Goal: Contribute content: Add original content to the website for others to see

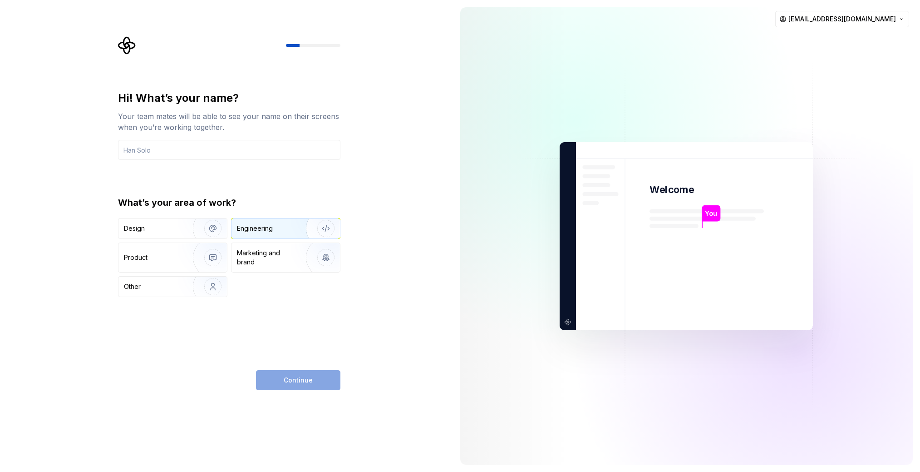
click at [258, 233] on div "Engineering" at bounding box center [286, 228] width 109 height 20
click at [183, 227] on img "button" at bounding box center [207, 228] width 58 height 61
click at [248, 214] on div "What’s your area of work? Design Engineering Product Marketing and brand Other" at bounding box center [229, 246] width 223 height 101
click at [221, 158] on input "text" at bounding box center [229, 150] width 223 height 20
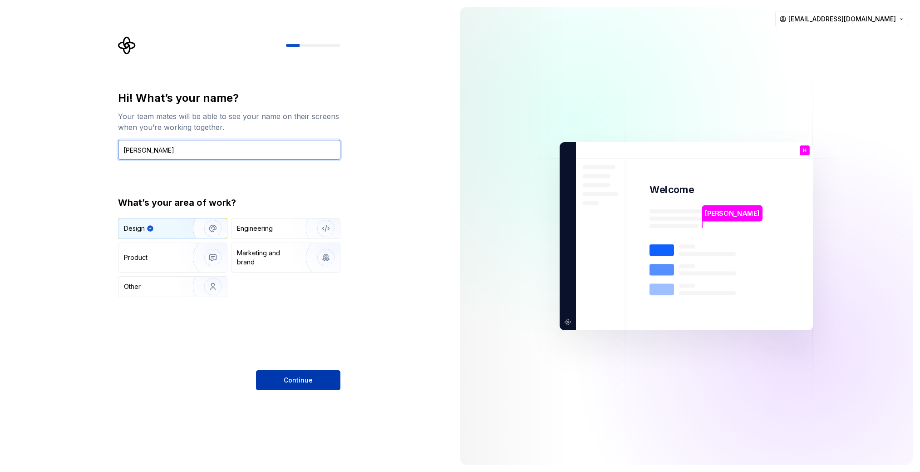
type input "[PERSON_NAME]"
click at [295, 380] on span "Continue" at bounding box center [298, 380] width 29 height 9
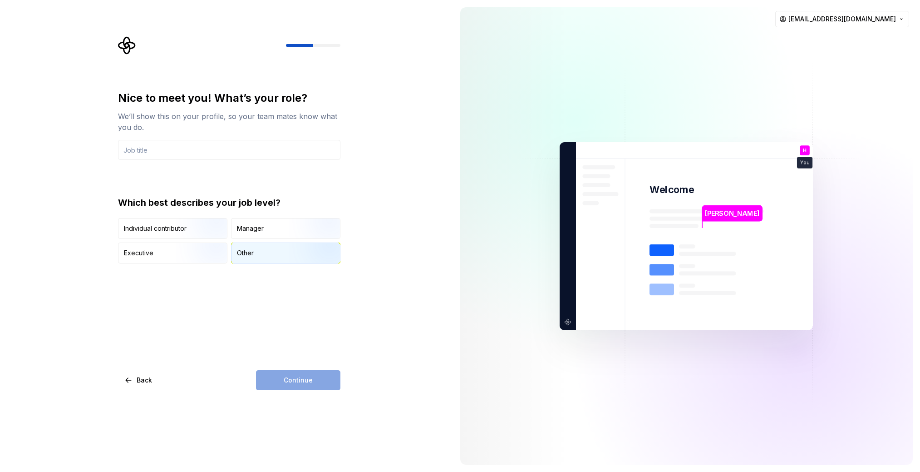
click at [266, 251] on div "Other" at bounding box center [286, 253] width 109 height 20
click at [177, 155] on input "text" at bounding box center [229, 150] width 223 height 20
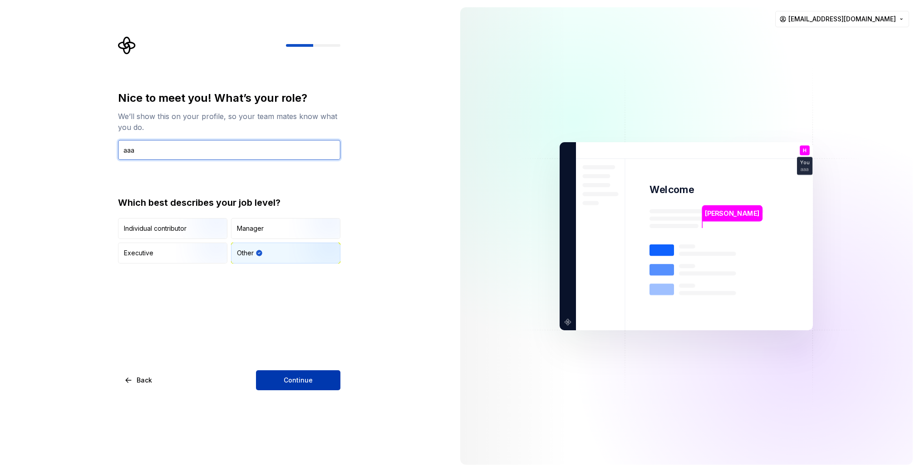
type input "aaa"
click at [276, 377] on button "Continue" at bounding box center [298, 380] width 84 height 20
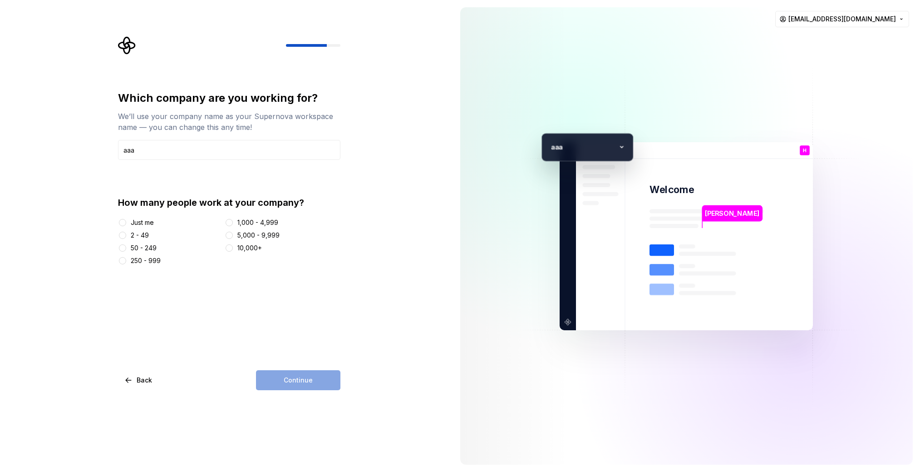
type input "aaa"
click at [139, 219] on div "Just me" at bounding box center [142, 222] width 23 height 9
click at [126, 219] on button "Just me" at bounding box center [122, 222] width 7 height 7
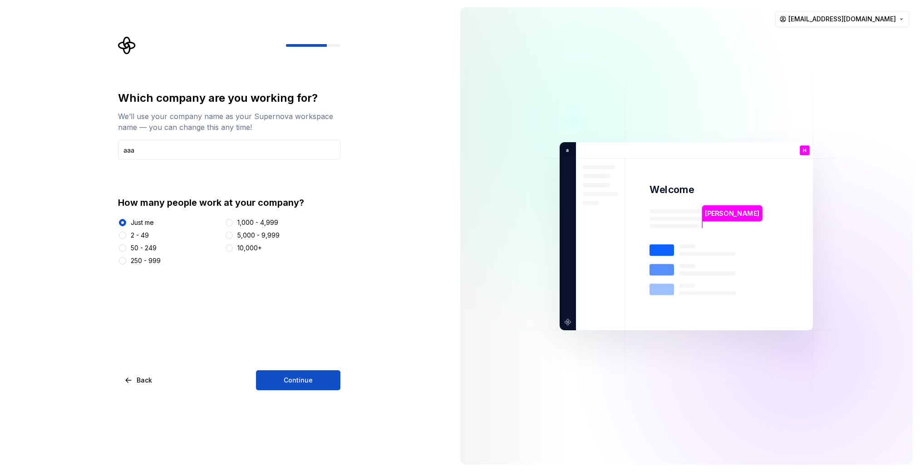
click at [306, 366] on div "Which company are you working for? We’ll use your company name as your Supernov…" at bounding box center [229, 240] width 223 height 299
click at [309, 381] on span "Continue" at bounding box center [298, 380] width 29 height 9
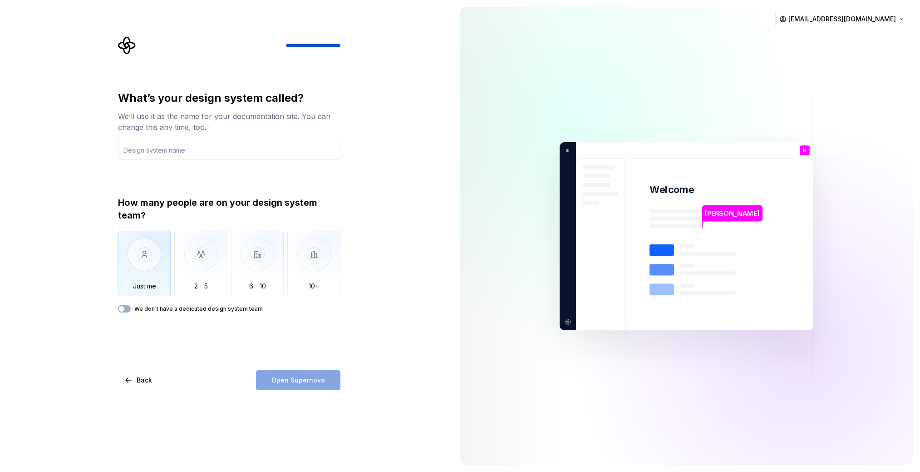
click at [140, 285] on img "button" at bounding box center [144, 261] width 53 height 61
click at [162, 159] on input "text" at bounding box center [229, 150] width 223 height 20
click at [302, 376] on span "Open Supernova" at bounding box center [299, 380] width 54 height 9
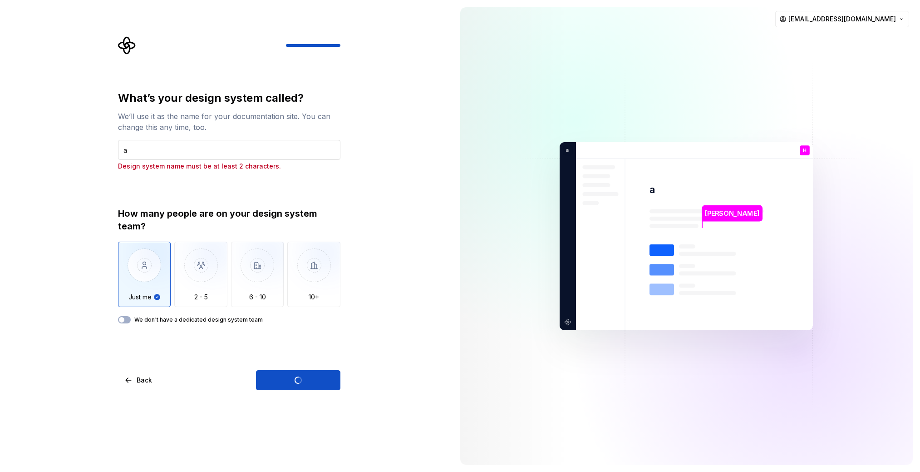
click at [145, 149] on input "a" at bounding box center [229, 150] width 223 height 20
type input "abc"
click at [296, 381] on div "Open Supernova" at bounding box center [298, 380] width 84 height 20
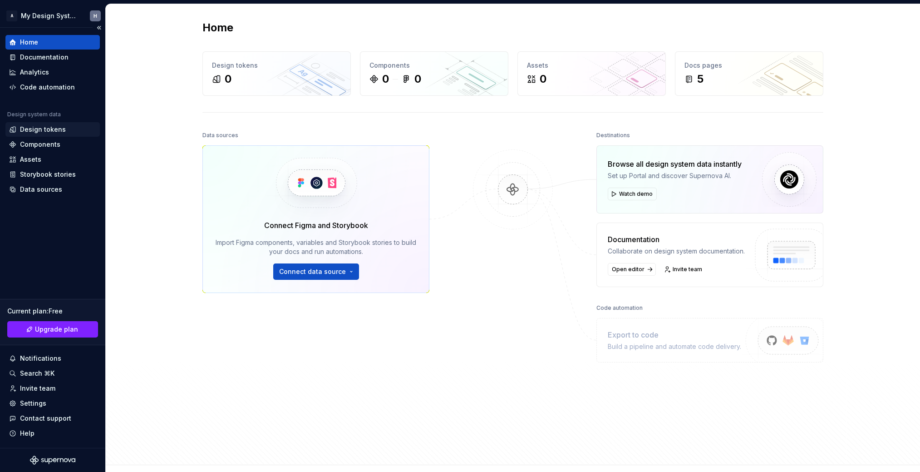
click at [45, 126] on div "Design tokens" at bounding box center [43, 129] width 46 height 9
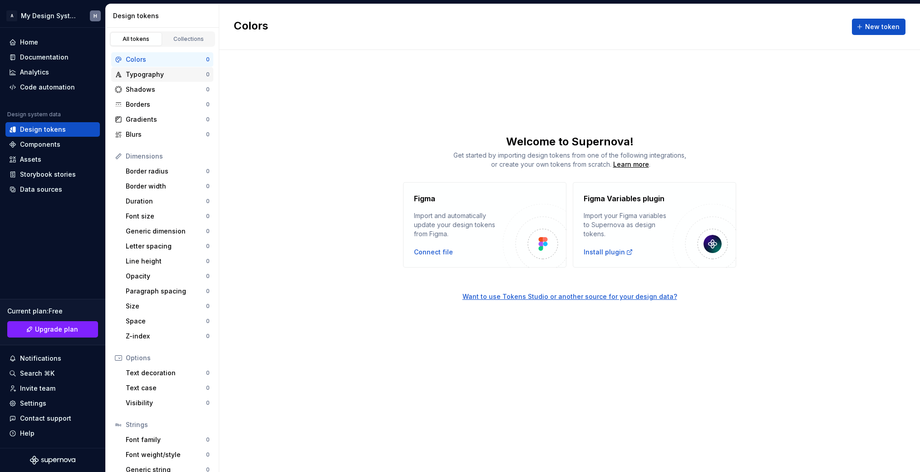
click at [142, 74] on div "Typography" at bounding box center [166, 74] width 80 height 9
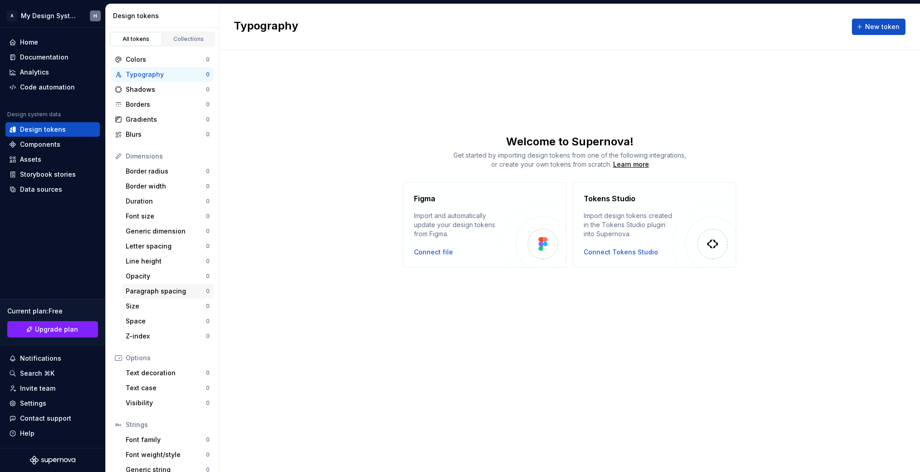
scroll to position [25, 0]
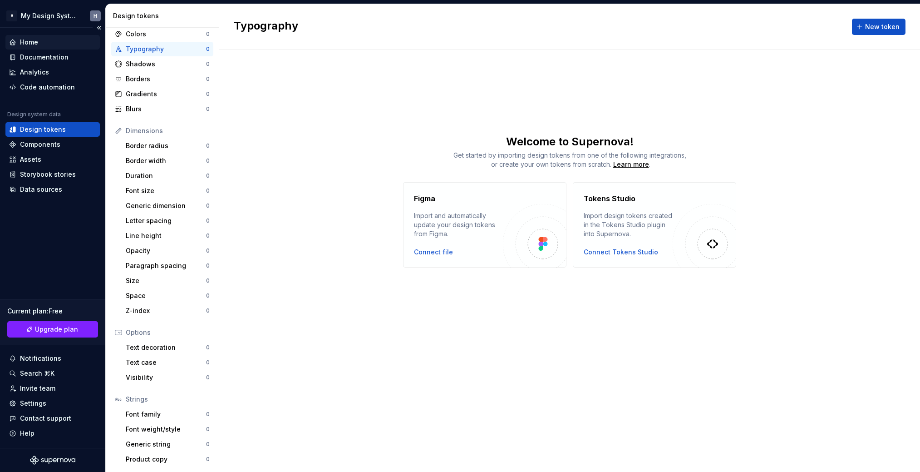
click at [58, 38] on div "Home" at bounding box center [52, 42] width 87 height 9
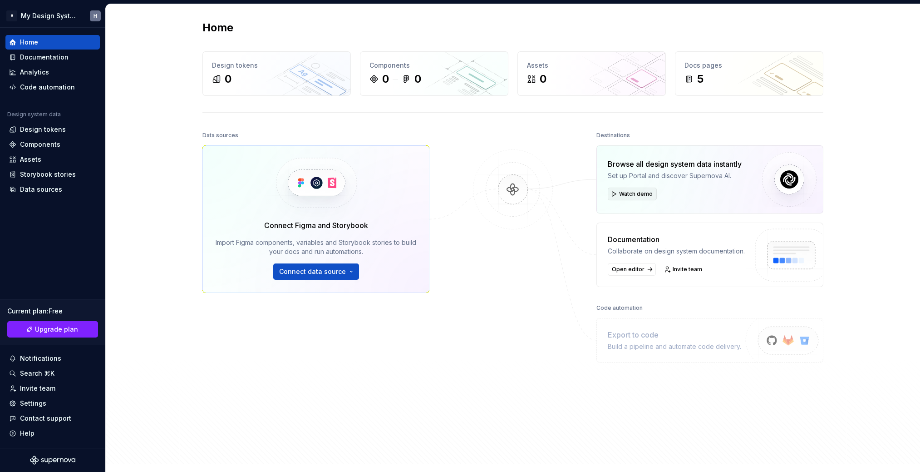
click at [639, 193] on span "Watch demo" at bounding box center [636, 193] width 34 height 7
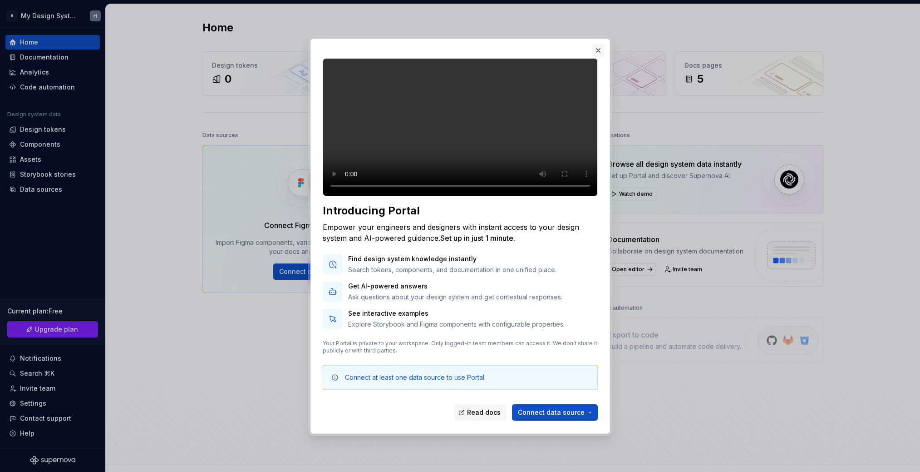
click at [599, 44] on button "button" at bounding box center [598, 50] width 13 height 13
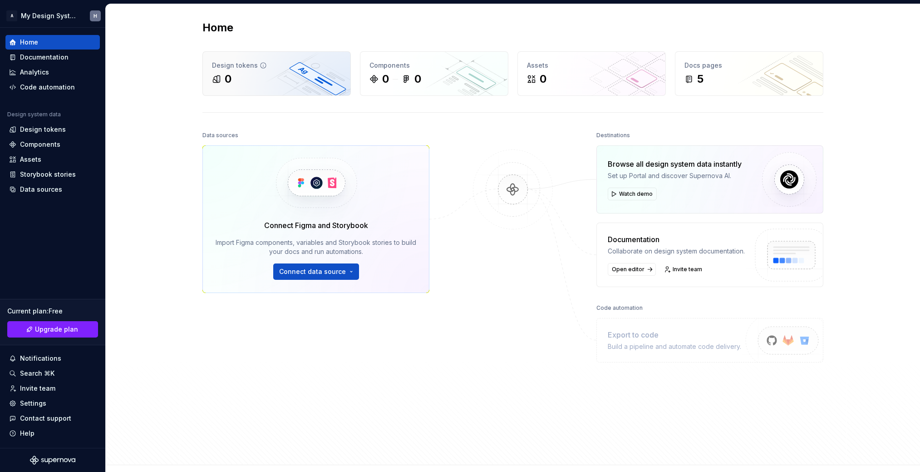
click at [272, 82] on div "0" at bounding box center [276, 79] width 129 height 15
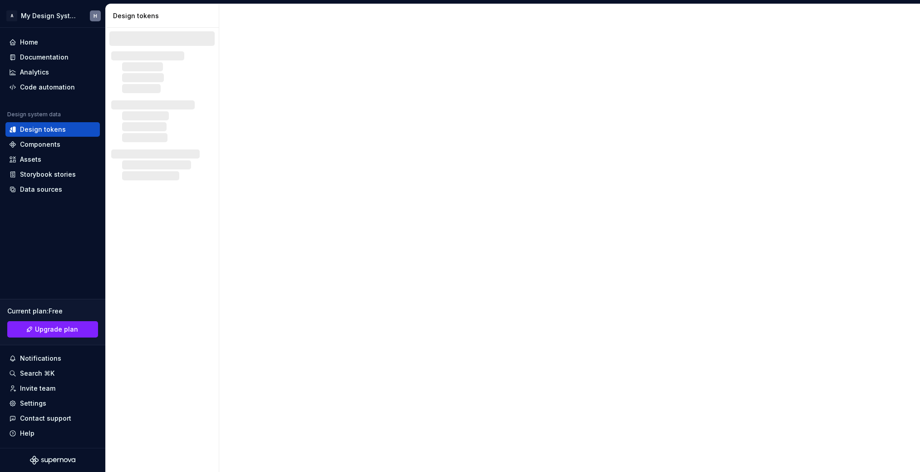
click at [469, 61] on div at bounding box center [569, 238] width 701 height 468
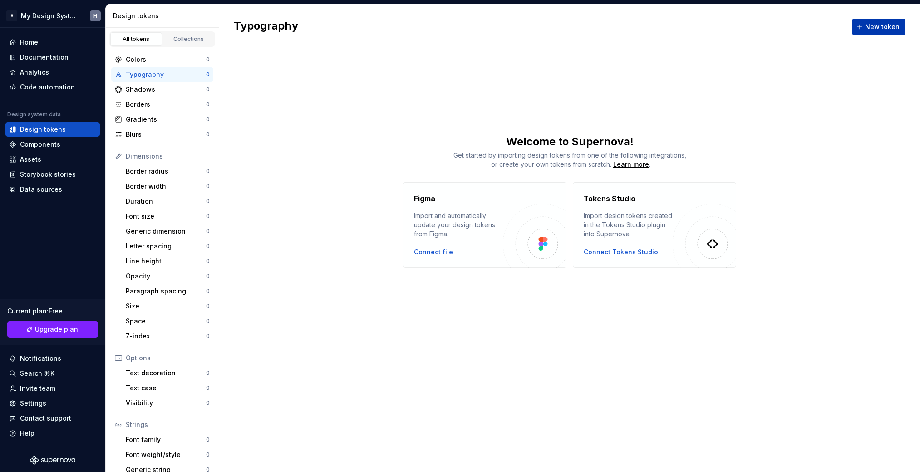
click at [865, 20] on button "New token" at bounding box center [879, 27] width 54 height 16
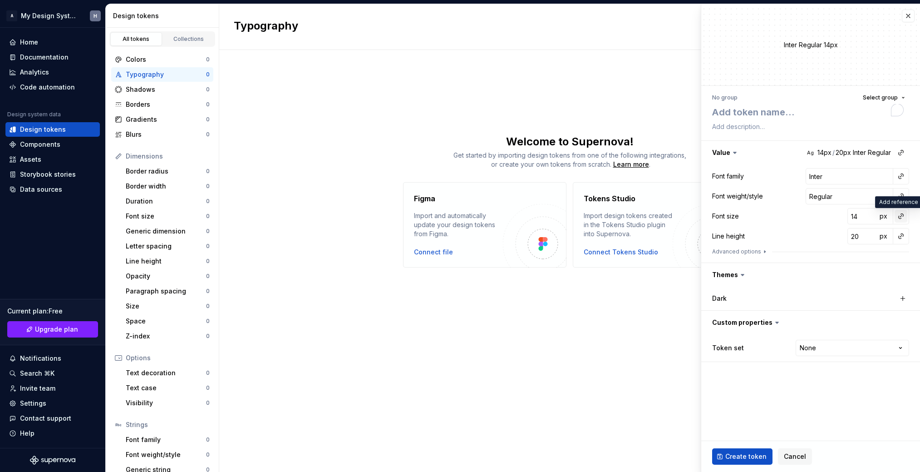
click at [904, 217] on button "button" at bounding box center [901, 216] width 13 height 13
click at [904, 216] on html "A My Design System H Home Documentation Analytics Code automation Design system…" at bounding box center [460, 236] width 920 height 472
click at [757, 252] on button "Advanced options" at bounding box center [740, 251] width 56 height 7
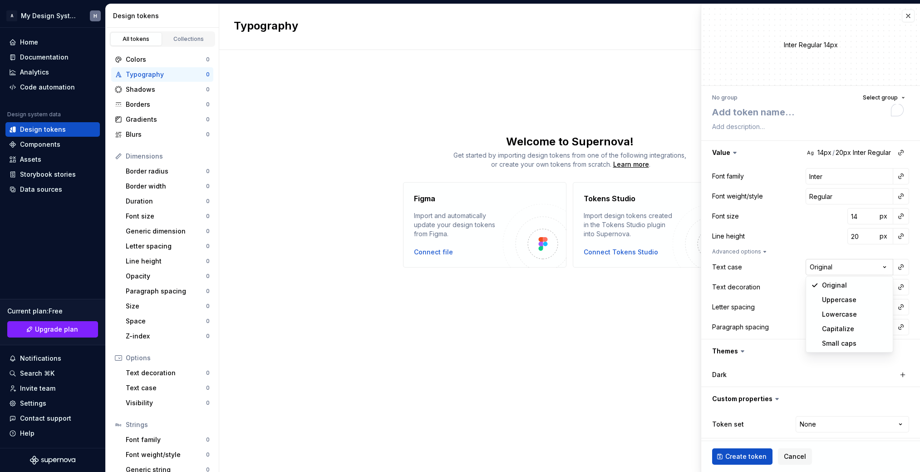
click at [843, 268] on html "A My Design System H Home Documentation Analytics Code automation Design system…" at bounding box center [460, 236] width 920 height 472
type textarea "*"
